Goal: Information Seeking & Learning: Learn about a topic

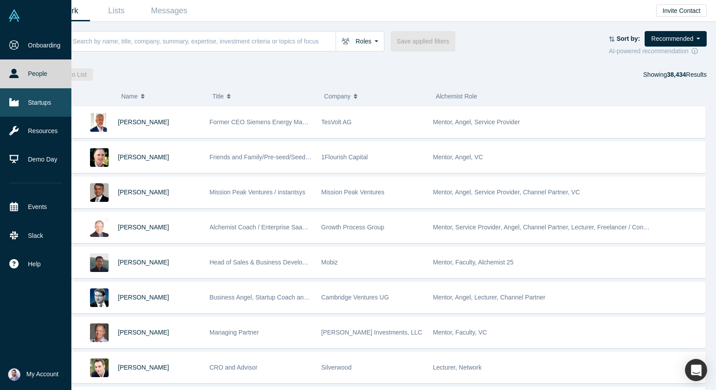
click at [23, 103] on link "Startups" at bounding box center [35, 102] width 71 height 28
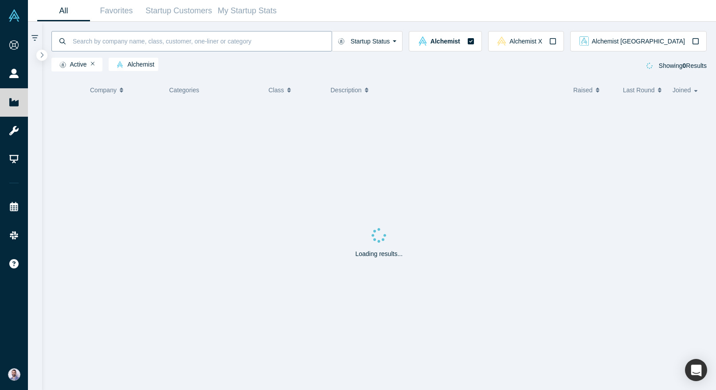
click at [158, 39] on input at bounding box center [202, 41] width 260 height 21
type input "tely"
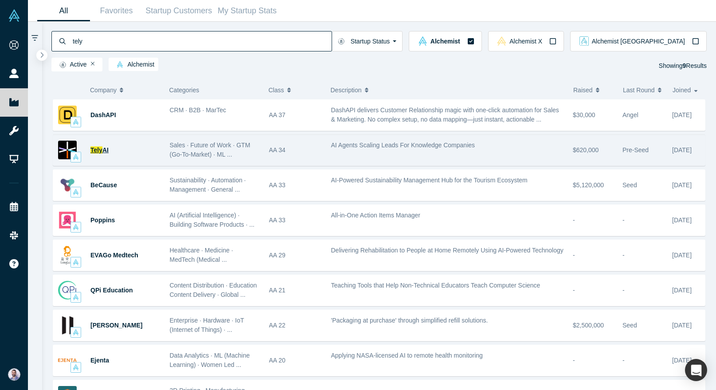
click at [105, 147] on span "AI" at bounding box center [105, 149] width 6 height 7
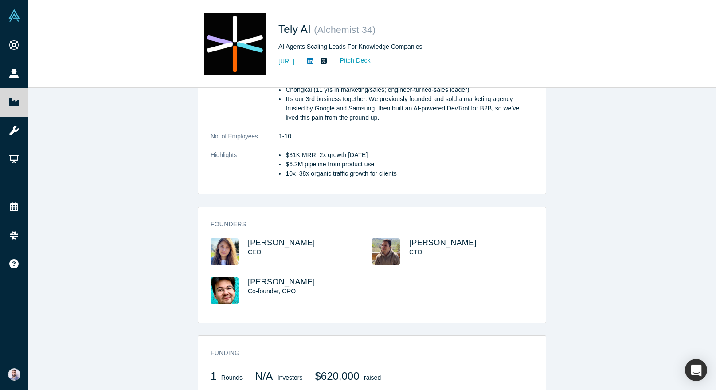
scroll to position [293, 0]
